Goal: Information Seeking & Learning: Learn about a topic

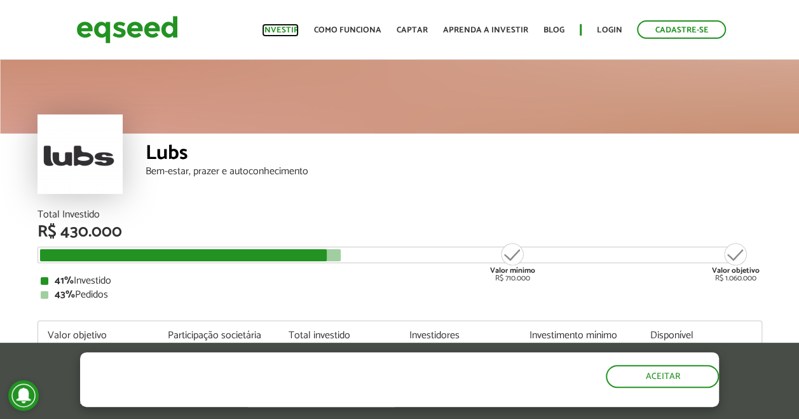
click at [290, 27] on link "Investir" at bounding box center [280, 30] width 37 height 8
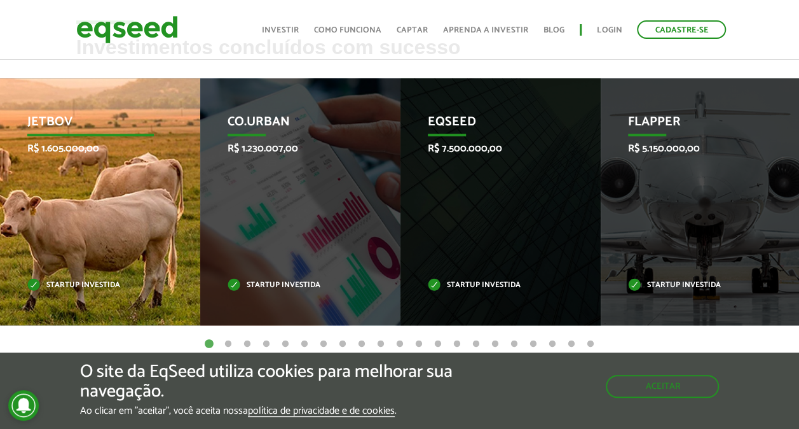
scroll to position [509, 0]
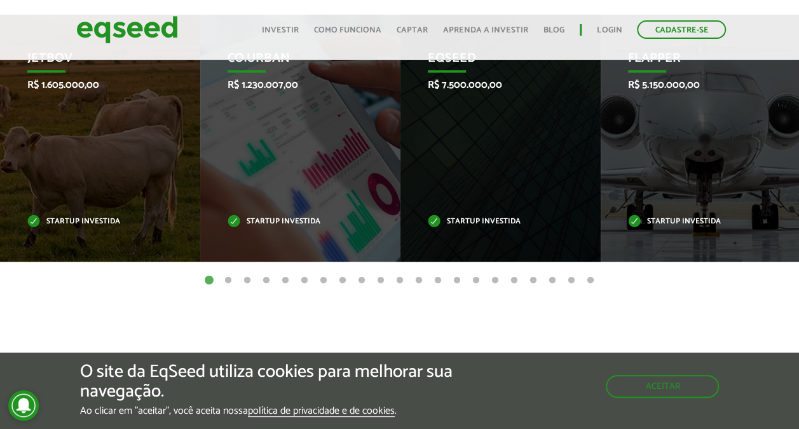
click at [226, 278] on button "2" at bounding box center [228, 280] width 13 height 13
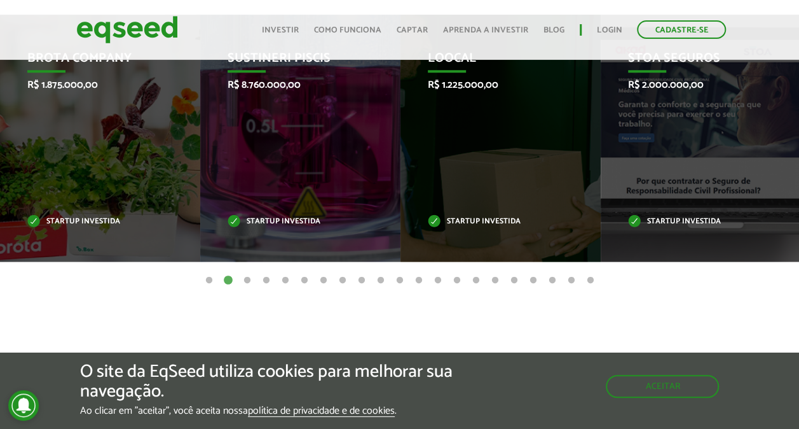
click at [248, 280] on button "3" at bounding box center [247, 280] width 13 height 13
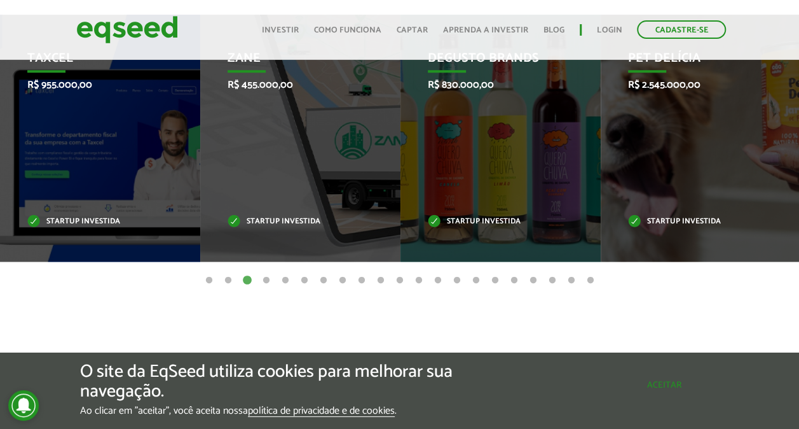
drag, startPoint x: 715, startPoint y: 389, endPoint x: 635, endPoint y: 371, distance: 82.1
click at [712, 389] on button "Aceitar" at bounding box center [663, 384] width 111 height 20
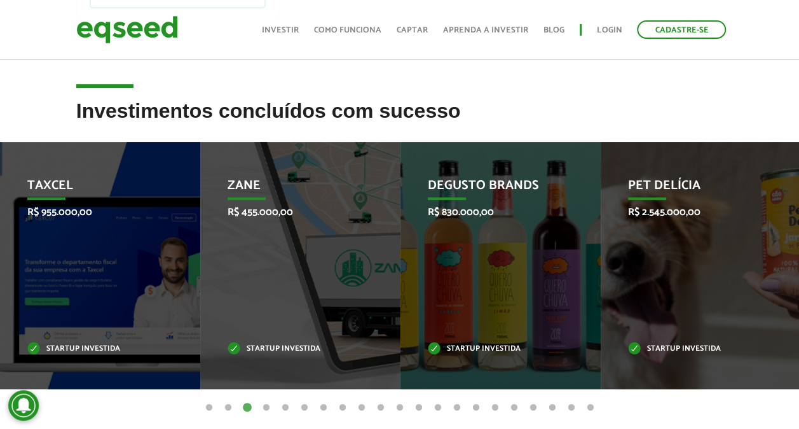
scroll to position [445, 0]
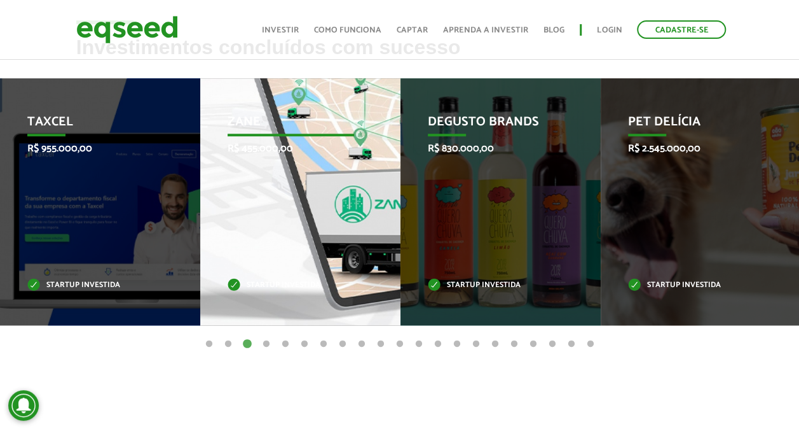
click at [333, 235] on div "Zane R$ 455.000,00 Startup investida" at bounding box center [290, 201] width 181 height 247
click at [266, 145] on p "R$ 455.000,00" at bounding box center [291, 148] width 127 height 12
click at [247, 121] on p "Zane" at bounding box center [291, 125] width 127 height 22
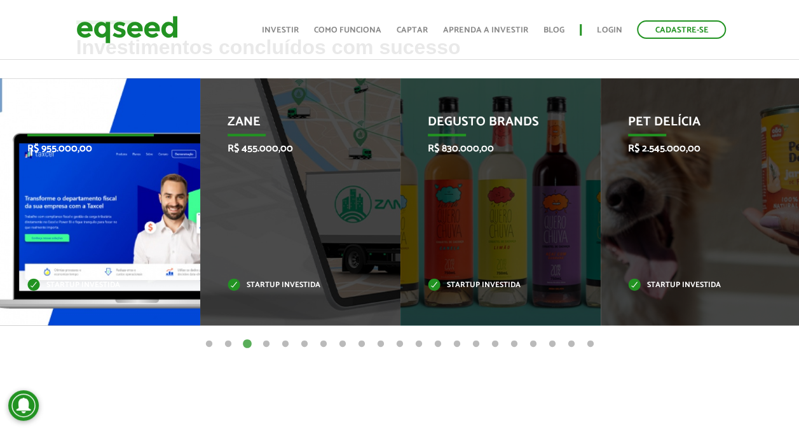
click at [86, 218] on div "Taxcel R$ 955.000,00 Startup investida" at bounding box center [90, 201] width 181 height 247
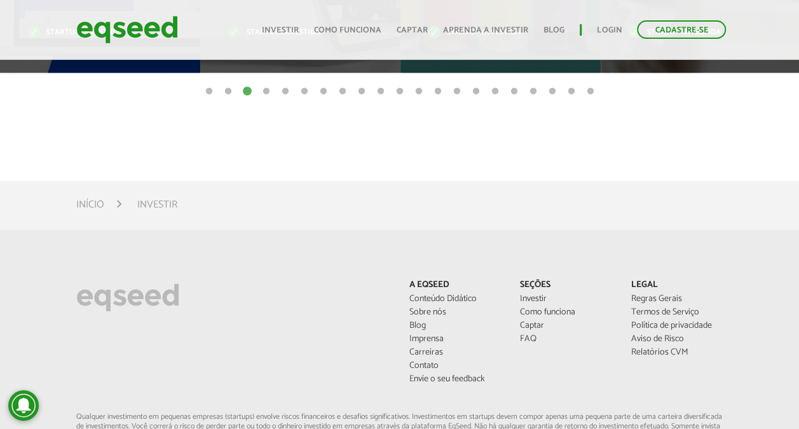
scroll to position [699, 0]
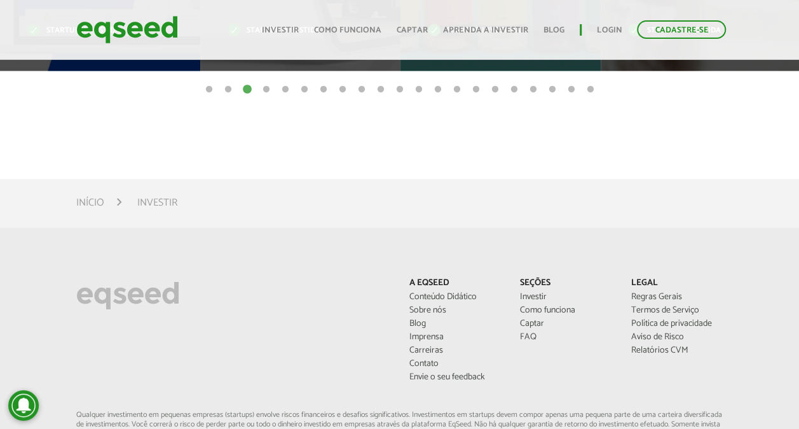
click at [146, 204] on li "Investir" at bounding box center [157, 202] width 40 height 17
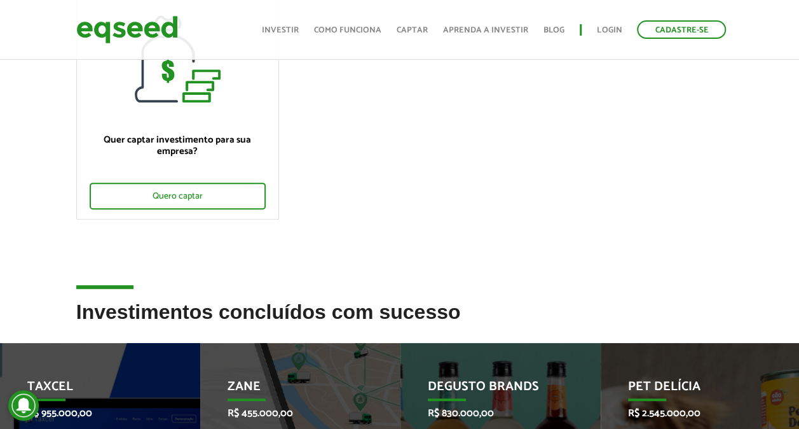
scroll to position [127, 0]
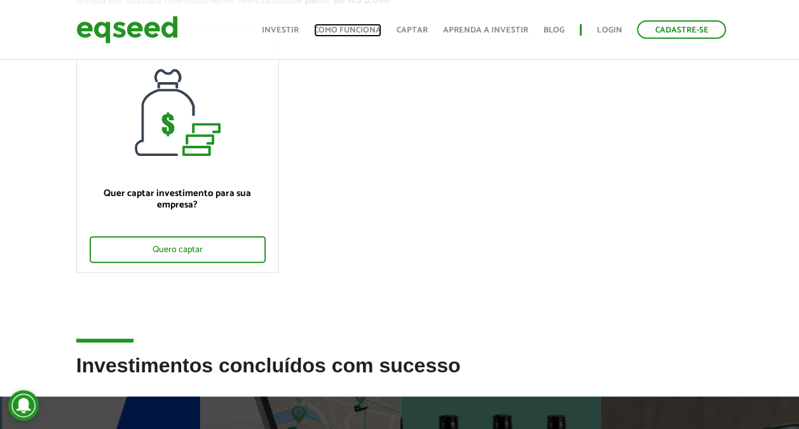
click at [349, 33] on link "Como funciona" at bounding box center [347, 30] width 67 height 8
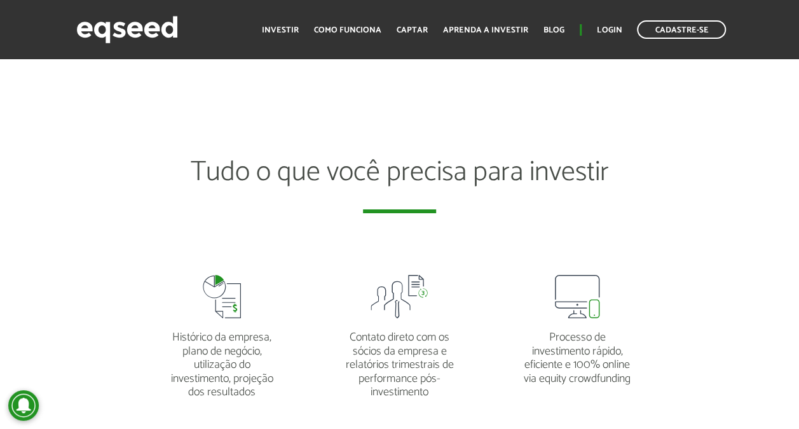
scroll to position [2289, 0]
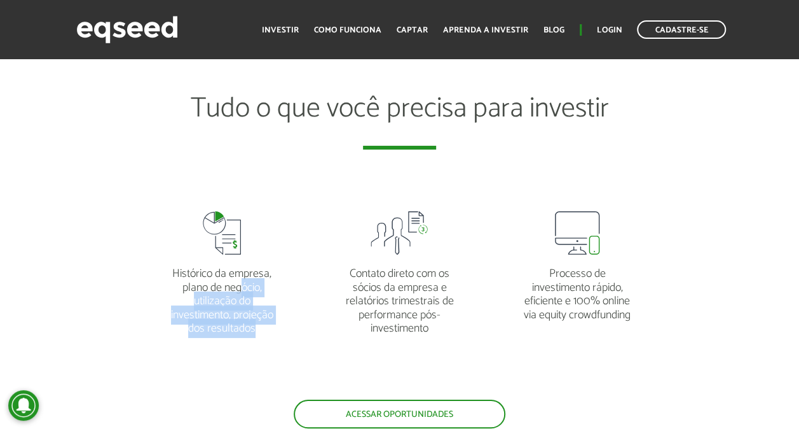
drag, startPoint x: 242, startPoint y: 287, endPoint x: 266, endPoint y: 327, distance: 46.2
click at [266, 327] on p "Histórico da empresa, plano de negócio, utilização do investimento, projeção do…" at bounding box center [222, 294] width 111 height 81
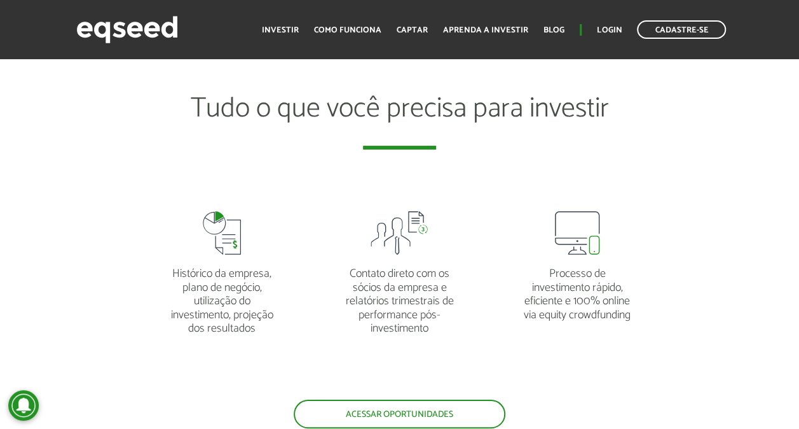
click at [422, 282] on p "Contato direto com os sócios da empresa e relatórios trimestrais de performance…" at bounding box center [399, 294] width 111 height 81
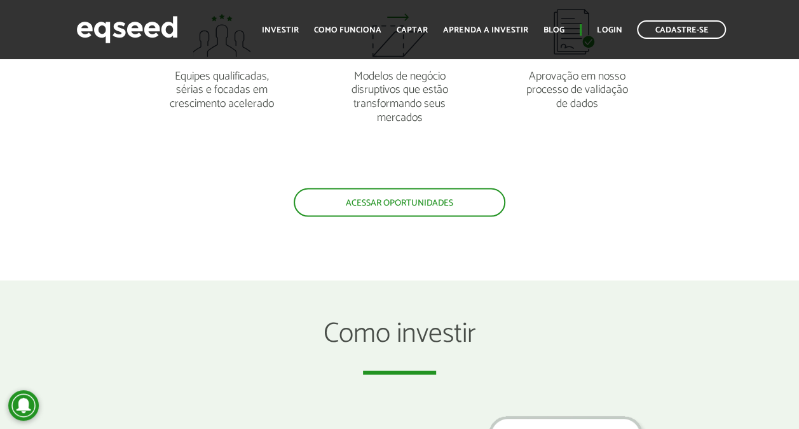
scroll to position [1089, 0]
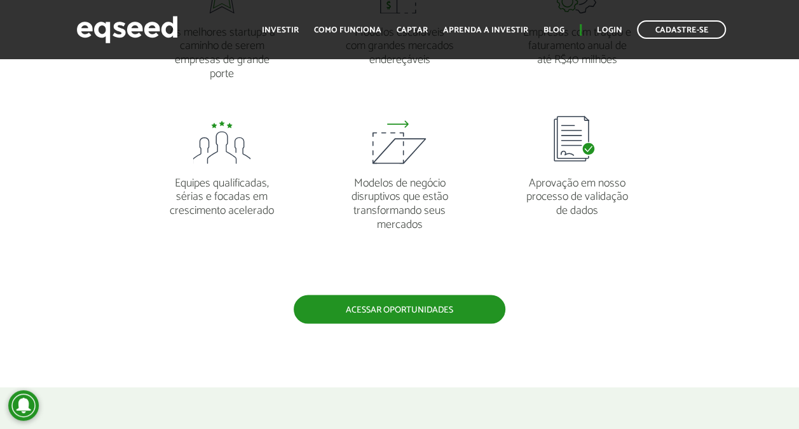
click at [387, 305] on link "Acessar oportunidades" at bounding box center [400, 308] width 212 height 29
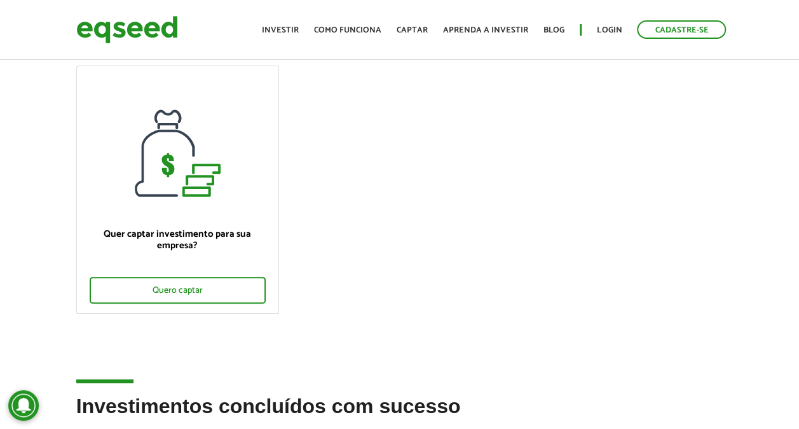
scroll to position [191, 0]
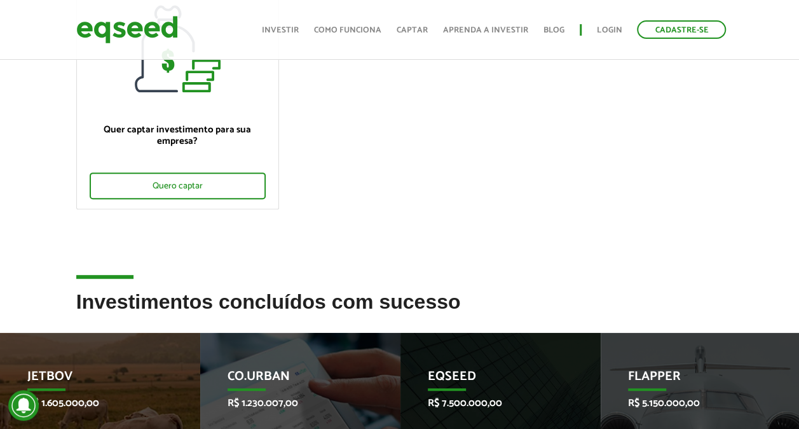
scroll to position [381, 0]
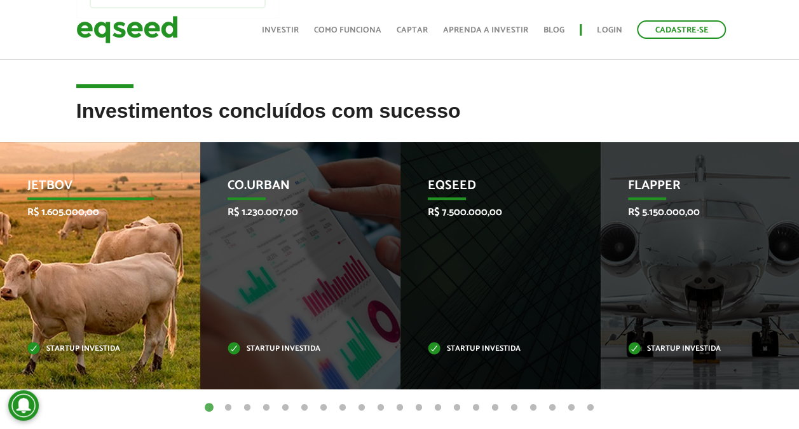
click at [49, 210] on p "R$ 1.605.000,00" at bounding box center [90, 212] width 127 height 12
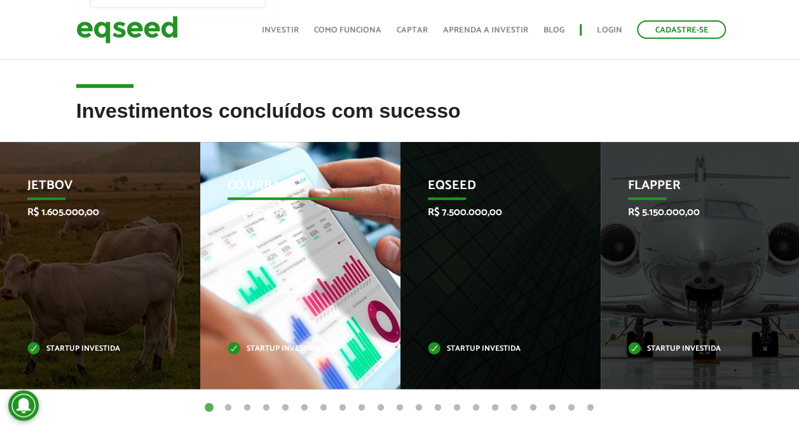
click at [286, 275] on div "Co.Urban R$ 1.230.007,00 Startup investida" at bounding box center [290, 265] width 181 height 247
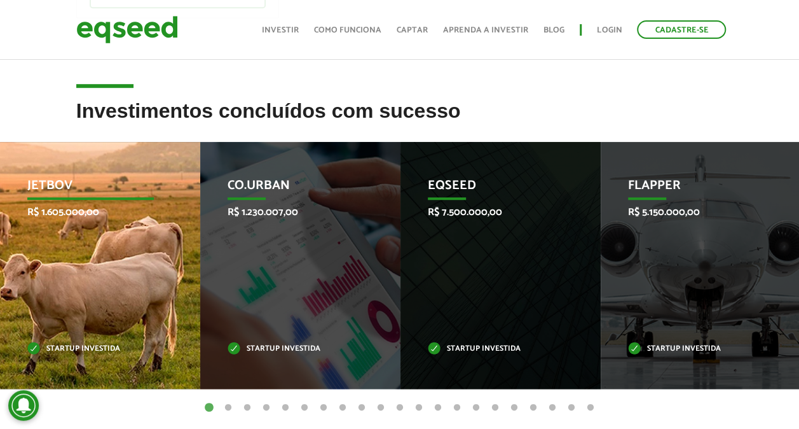
click at [88, 347] on p "Startup investida" at bounding box center [90, 348] width 127 height 7
click at [45, 348] on p "Startup investida" at bounding box center [90, 348] width 127 height 7
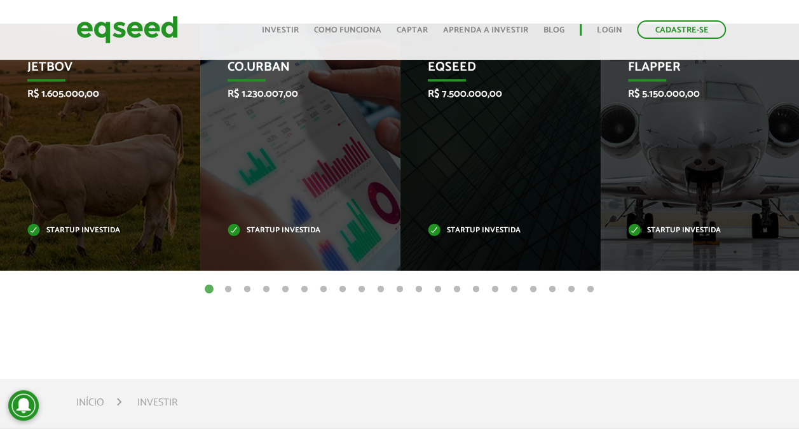
scroll to position [445, 0]
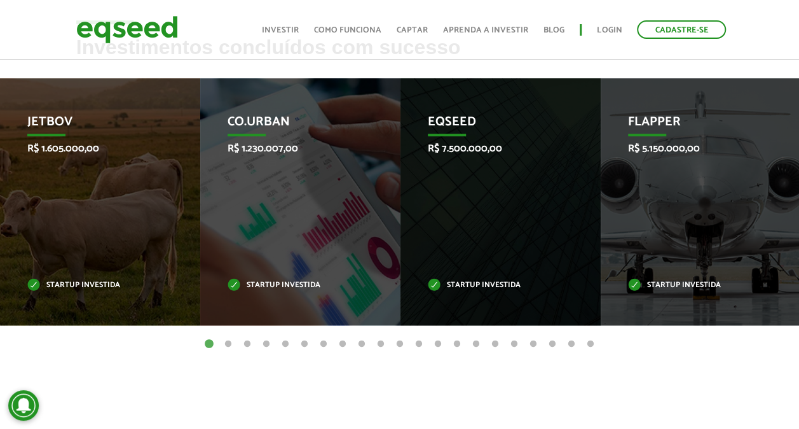
click at [588, 343] on button "21" at bounding box center [590, 344] width 13 height 13
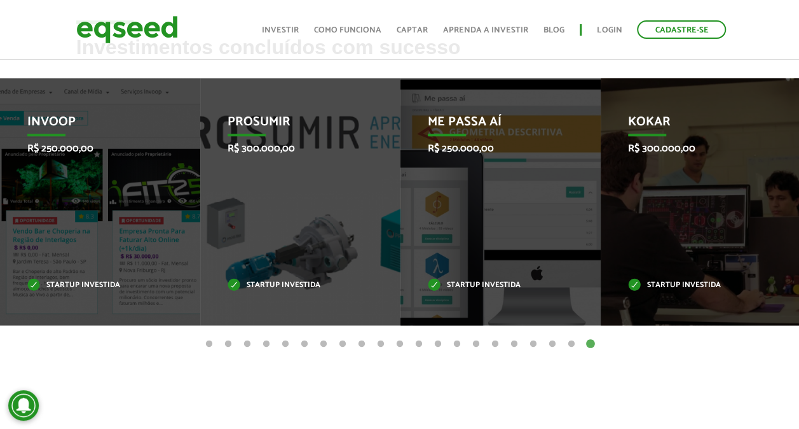
click at [570, 343] on button "20" at bounding box center [571, 344] width 13 height 13
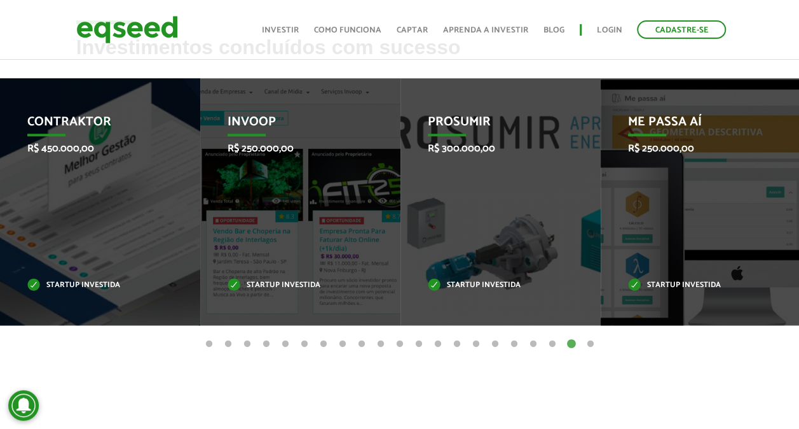
click at [549, 345] on button "19" at bounding box center [552, 344] width 13 height 13
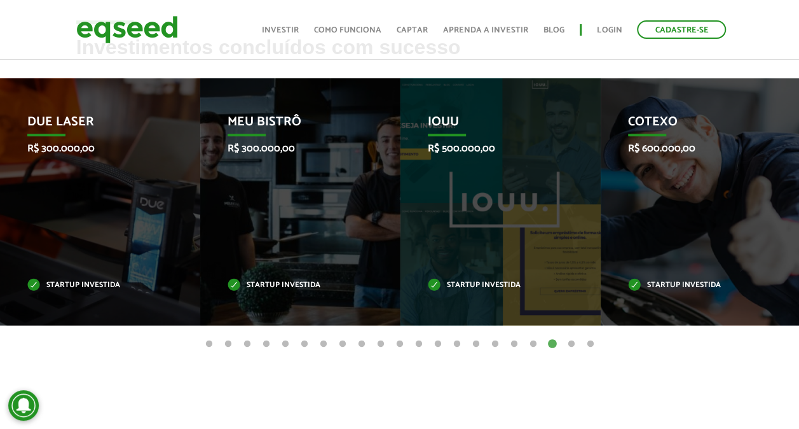
click at [528, 345] on button "18" at bounding box center [533, 344] width 13 height 13
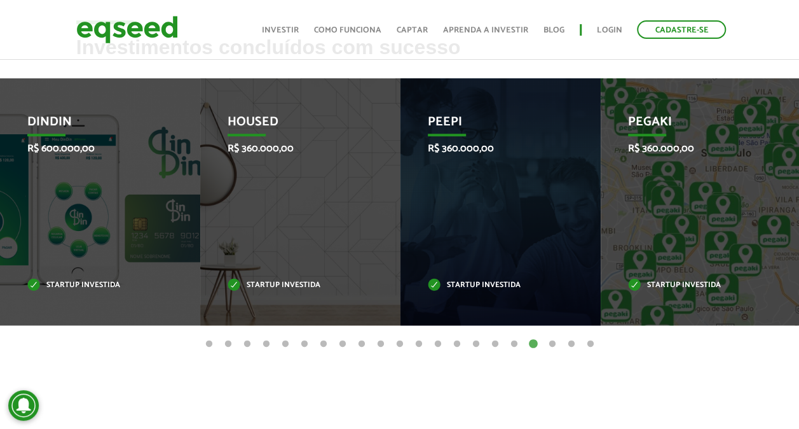
click at [499, 345] on button "16" at bounding box center [495, 344] width 13 height 13
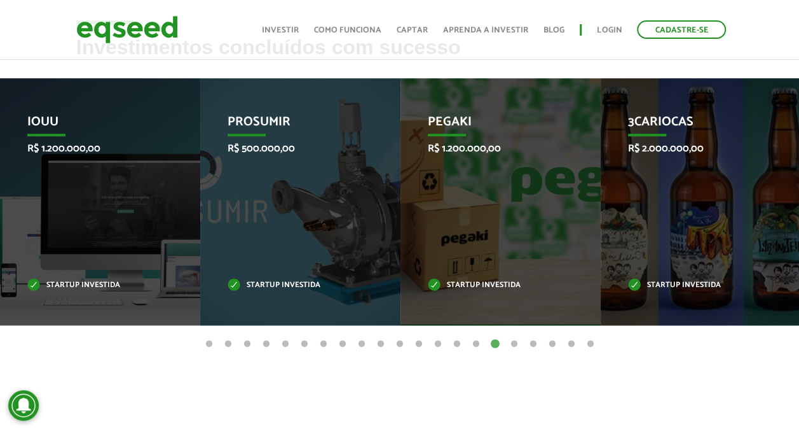
click at [448, 345] on ul "1 2 3 4 5 6 7 8 9 10 11 12 13 14 15 16 17 18 19 20 21" at bounding box center [399, 343] width 799 height 14
click at [376, 345] on button "10" at bounding box center [380, 344] width 13 height 13
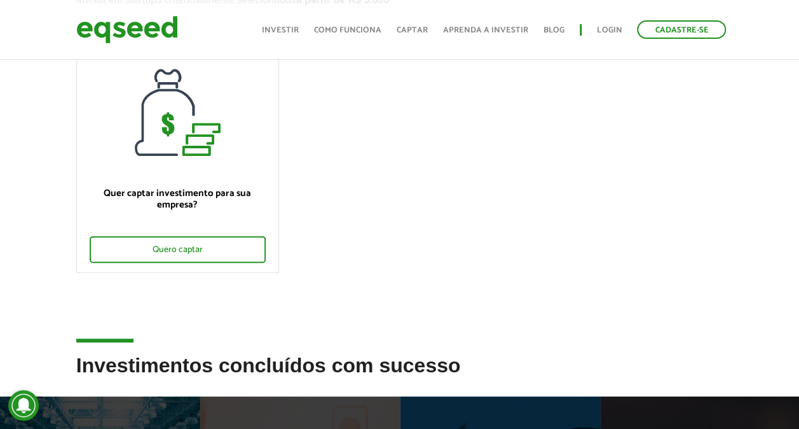
scroll to position [0, 0]
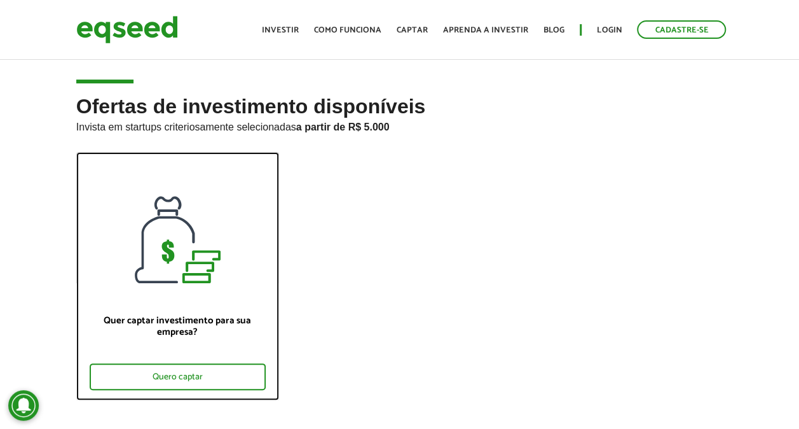
click at [145, 309] on div "Quer captar investimento para sua empresa? Quero captar" at bounding box center [178, 341] width 202 height 116
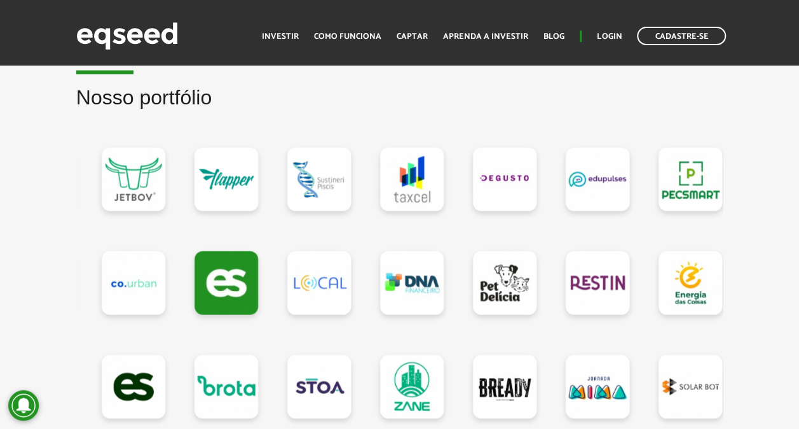
scroll to position [1081, 0]
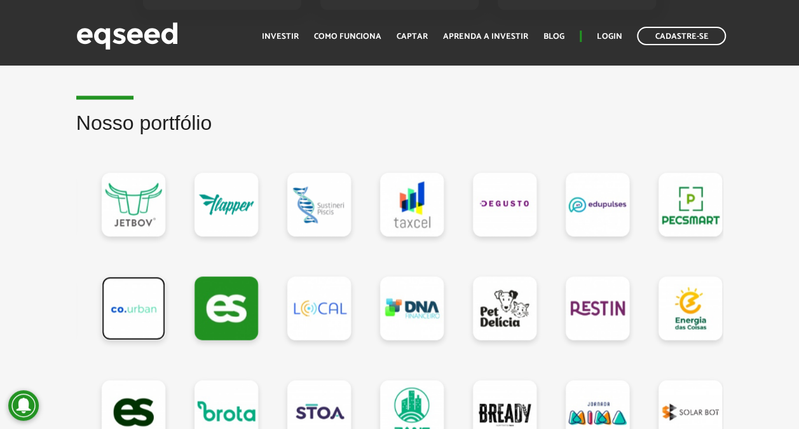
click at [126, 310] on link at bounding box center [134, 308] width 64 height 64
